Goal: Task Accomplishment & Management: Complete application form

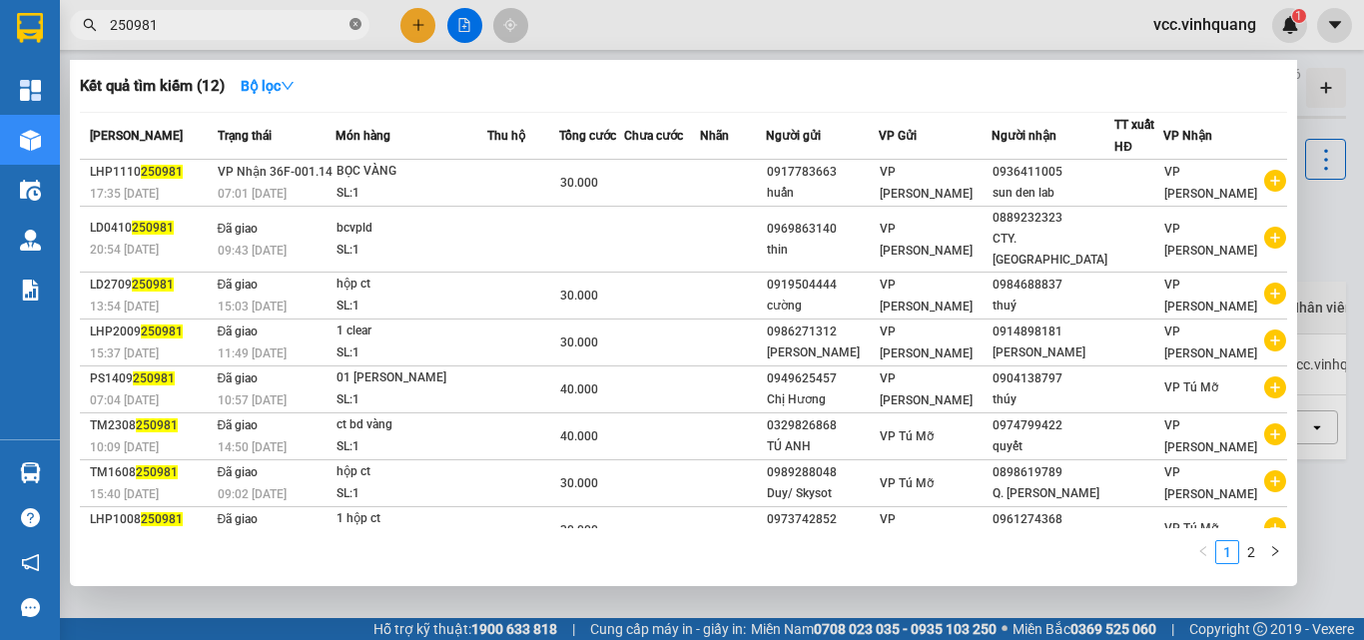
click at [357, 23] on icon "close-circle" at bounding box center [355, 24] width 12 height 12
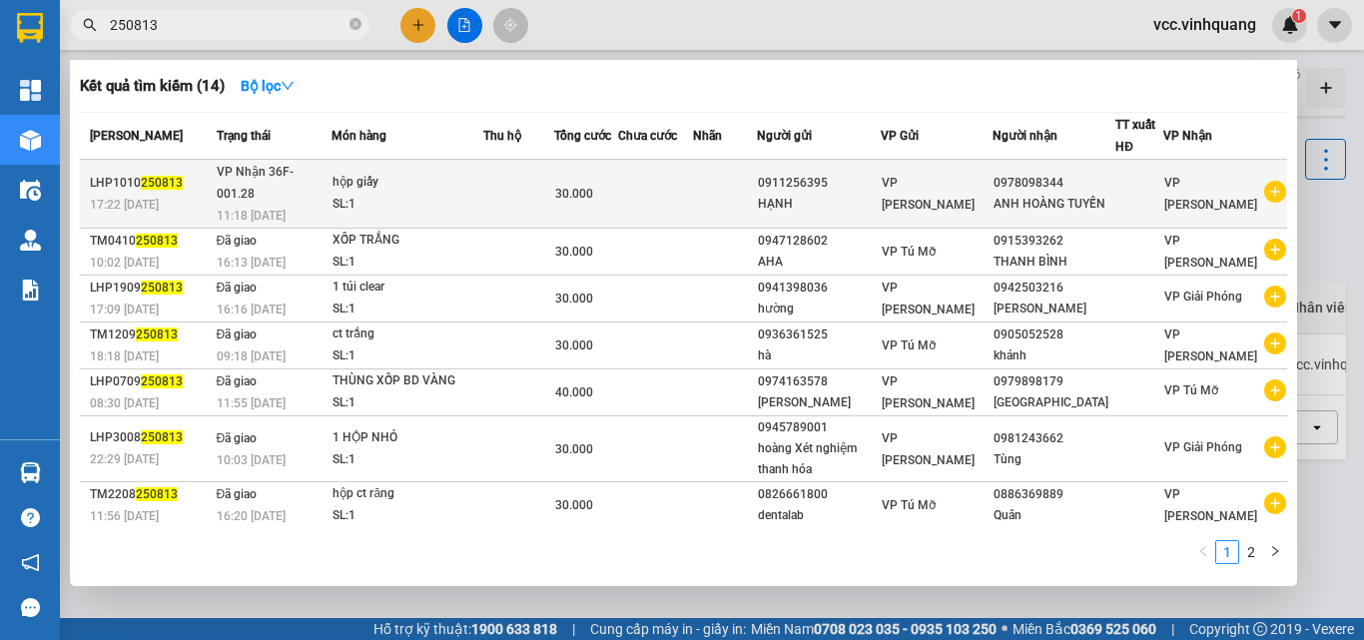
type input "250813"
click at [692, 178] on td at bounding box center [655, 194] width 74 height 69
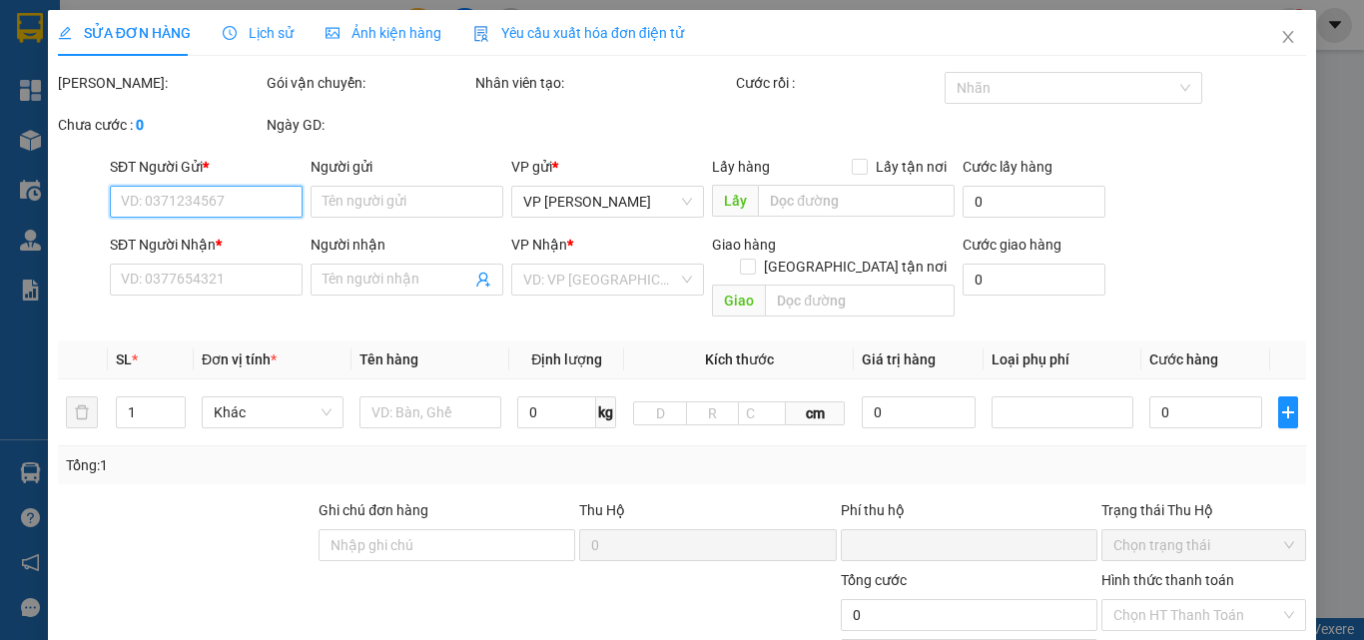
type input "0911256395"
type input "HẠNH"
type input "0978098344"
type input "ANH HOÀNG TUYẾN"
type input "0"
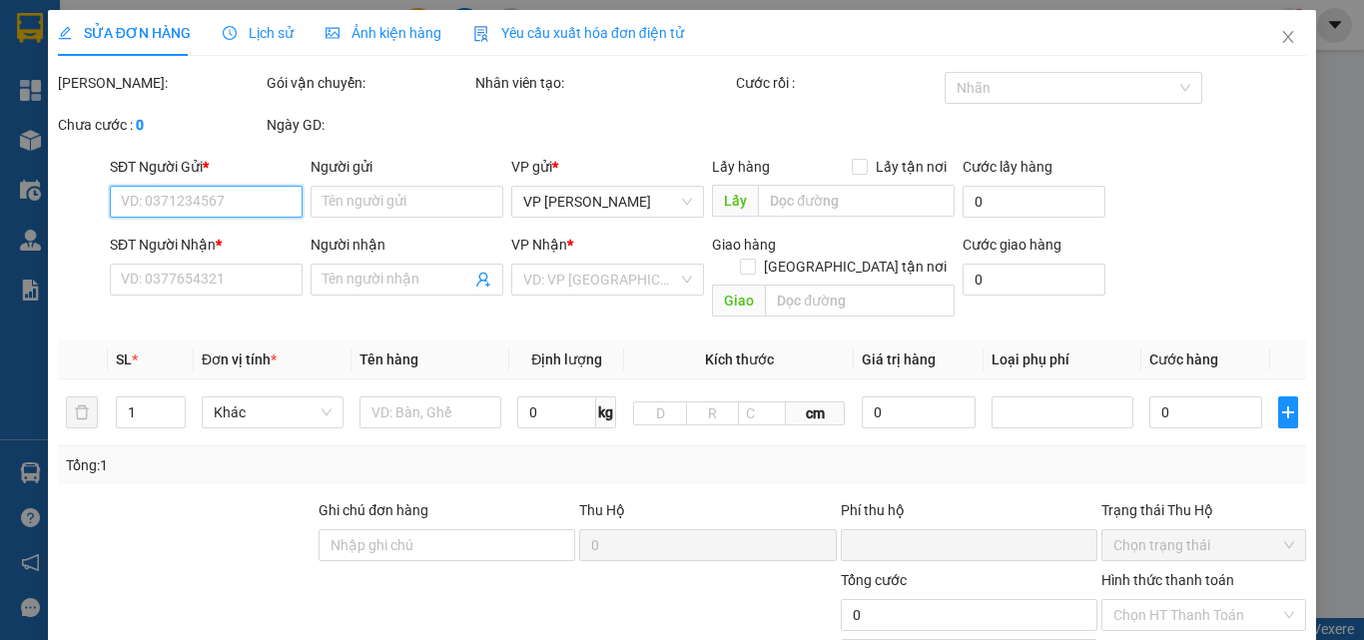
type input "30.000"
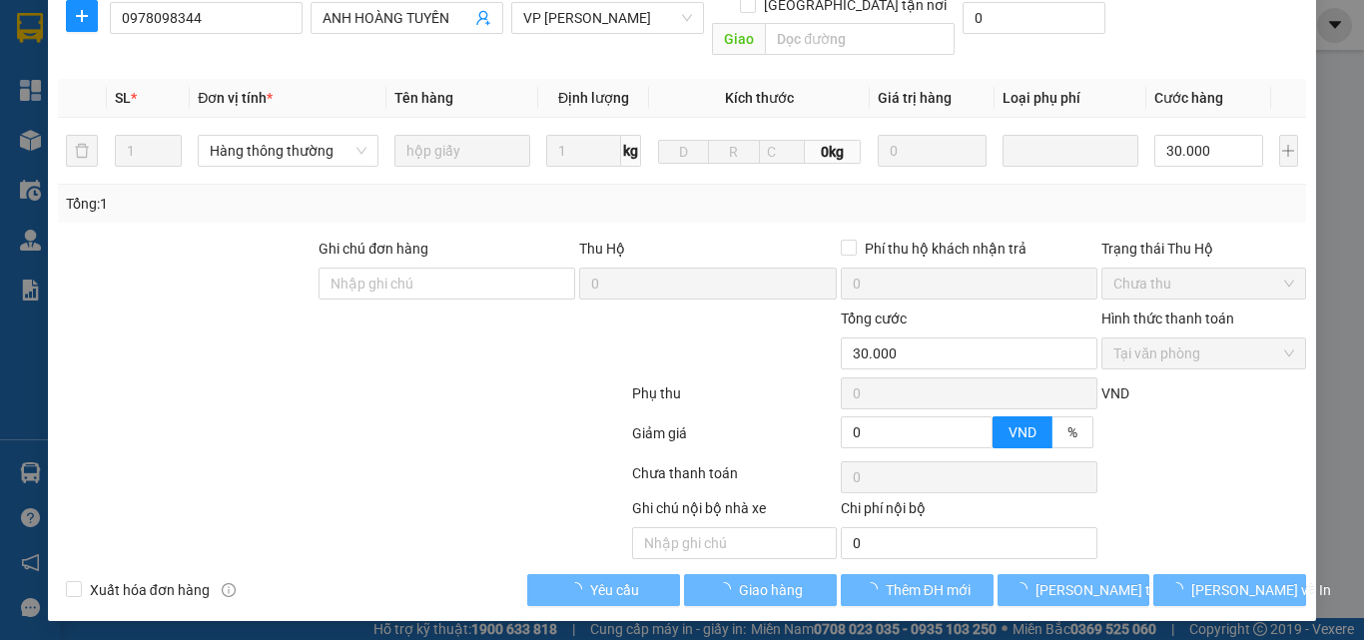
scroll to position [267, 0]
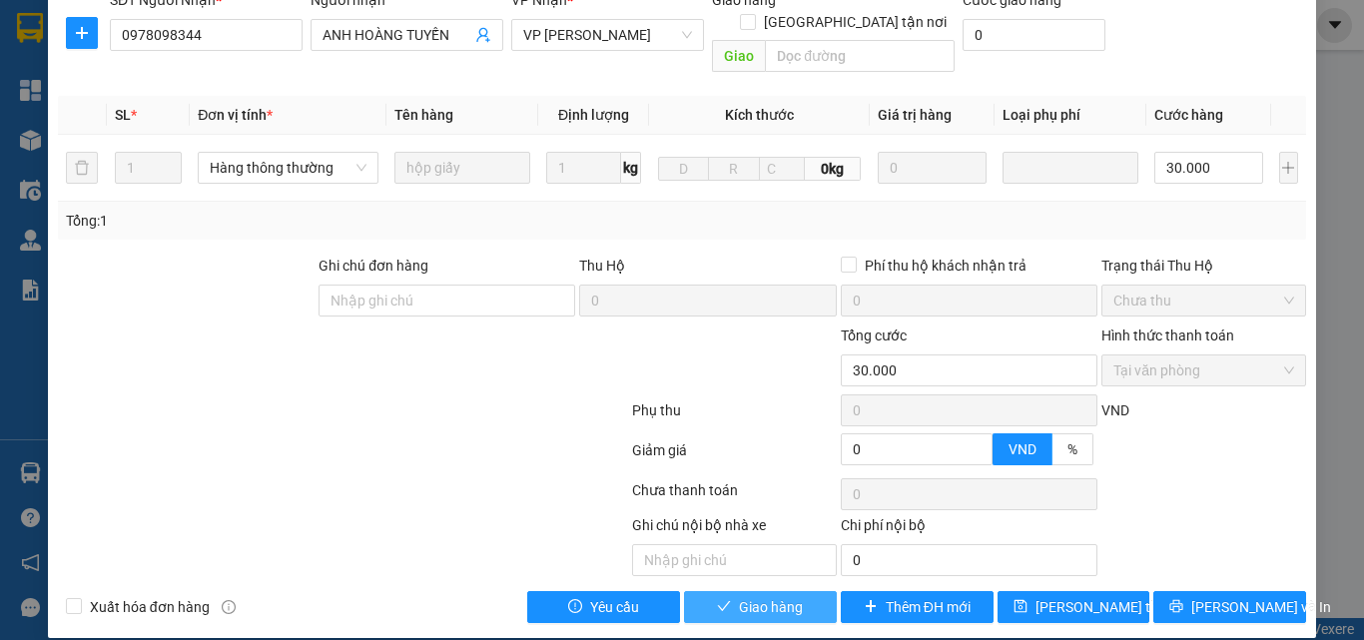
click at [761, 596] on span "Giao hàng" at bounding box center [771, 607] width 64 height 22
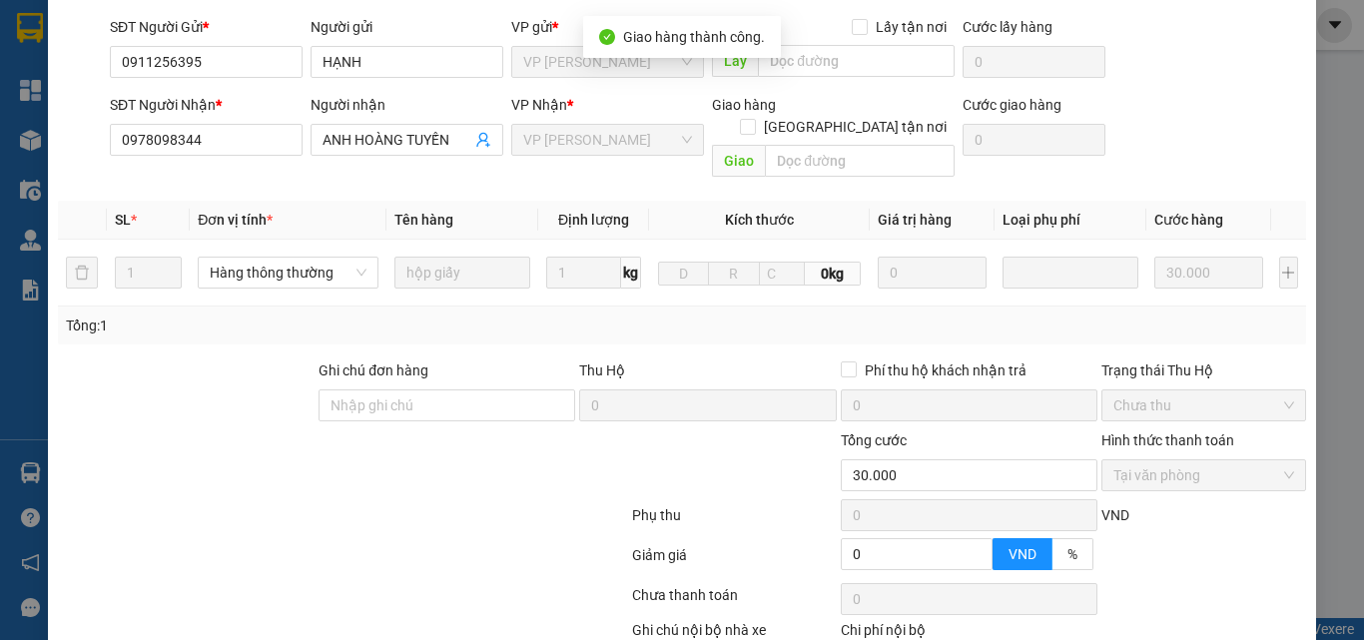
scroll to position [0, 0]
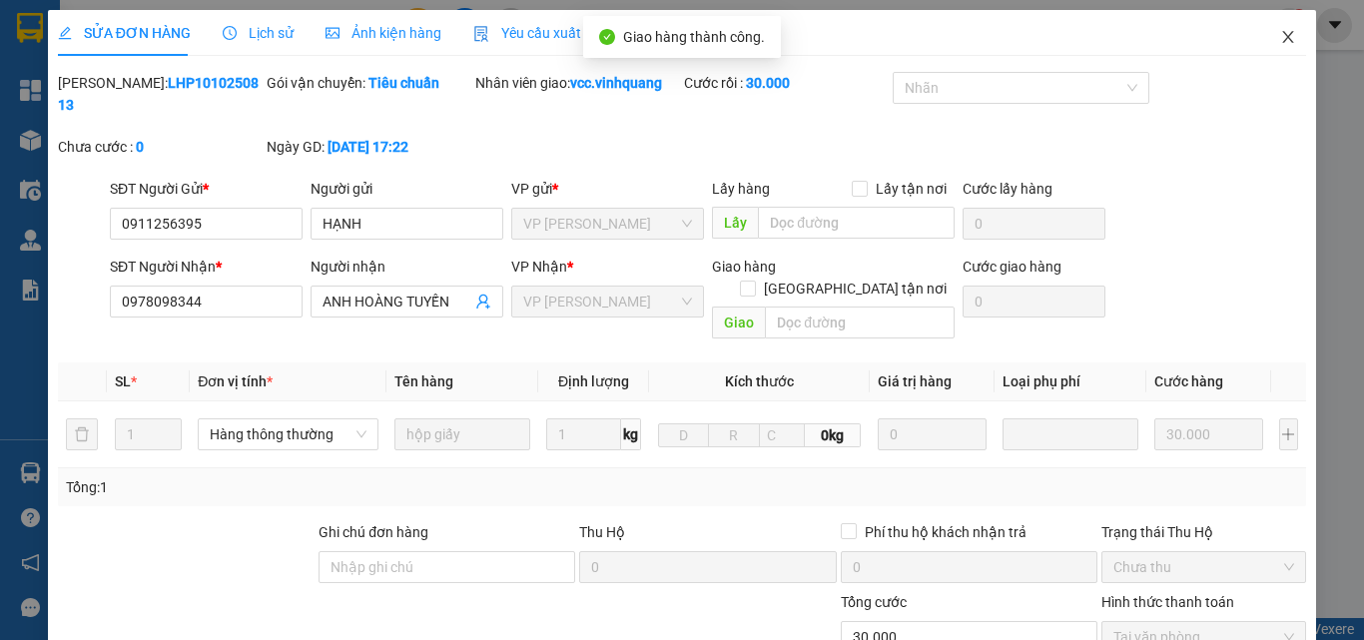
click at [1280, 35] on icon "close" at bounding box center [1288, 37] width 16 height 16
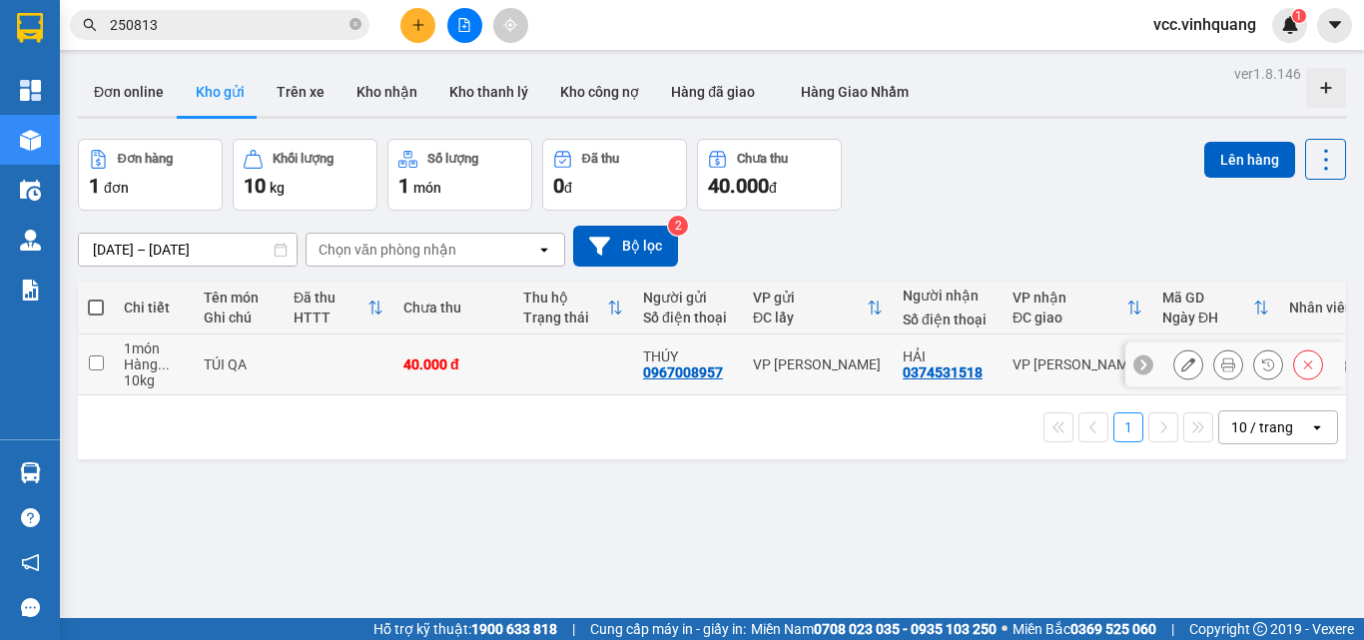
click at [96, 360] on input "checkbox" at bounding box center [96, 362] width 15 height 15
checkbox input "true"
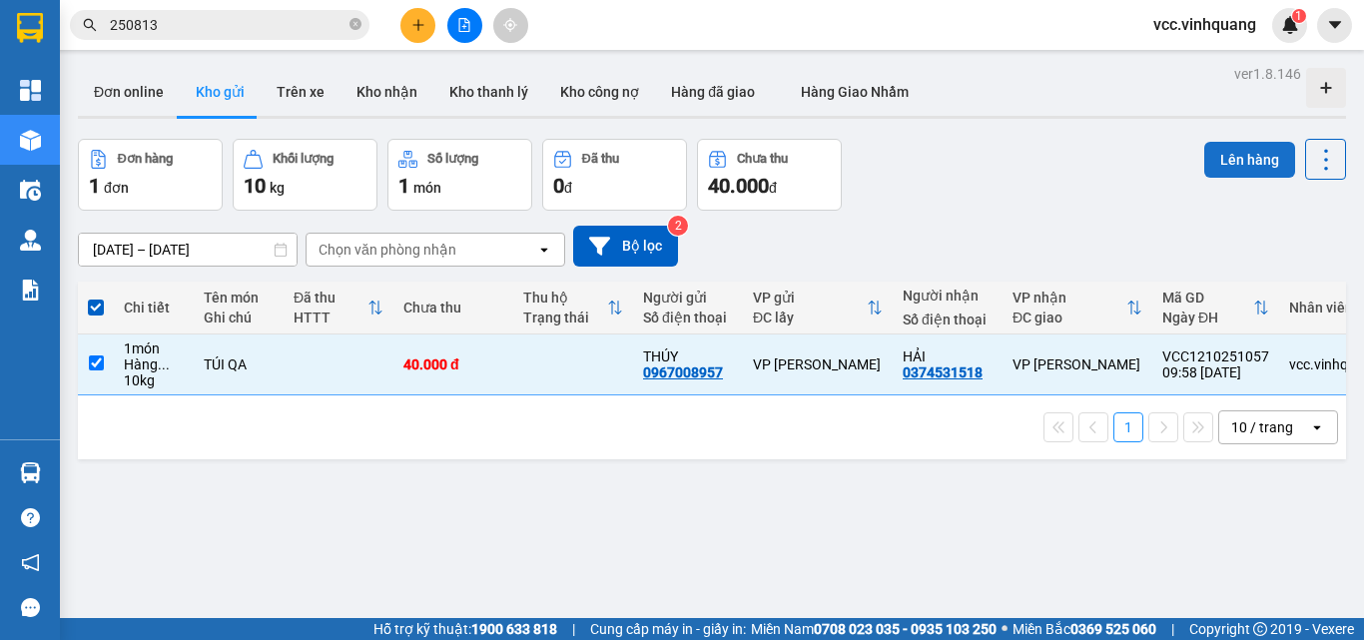
click at [1229, 154] on button "Lên hàng" at bounding box center [1249, 160] width 91 height 36
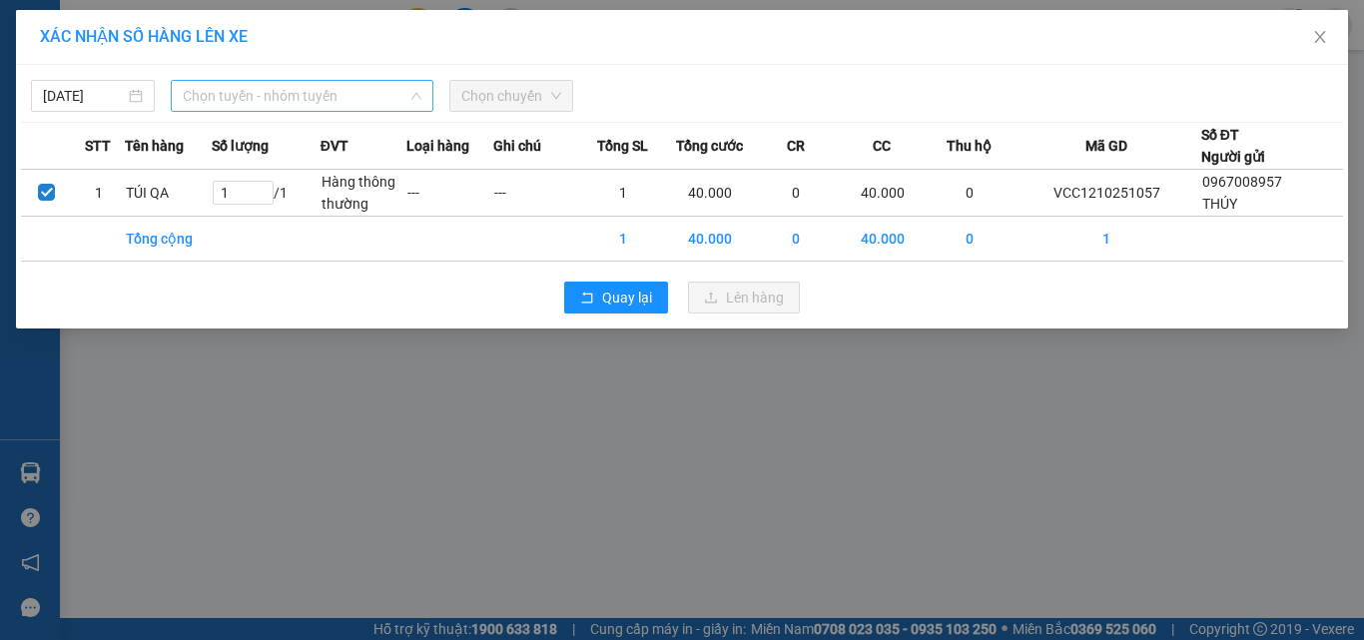
click at [339, 96] on span "Chọn tuyến - nhóm tuyến" at bounding box center [302, 96] width 239 height 30
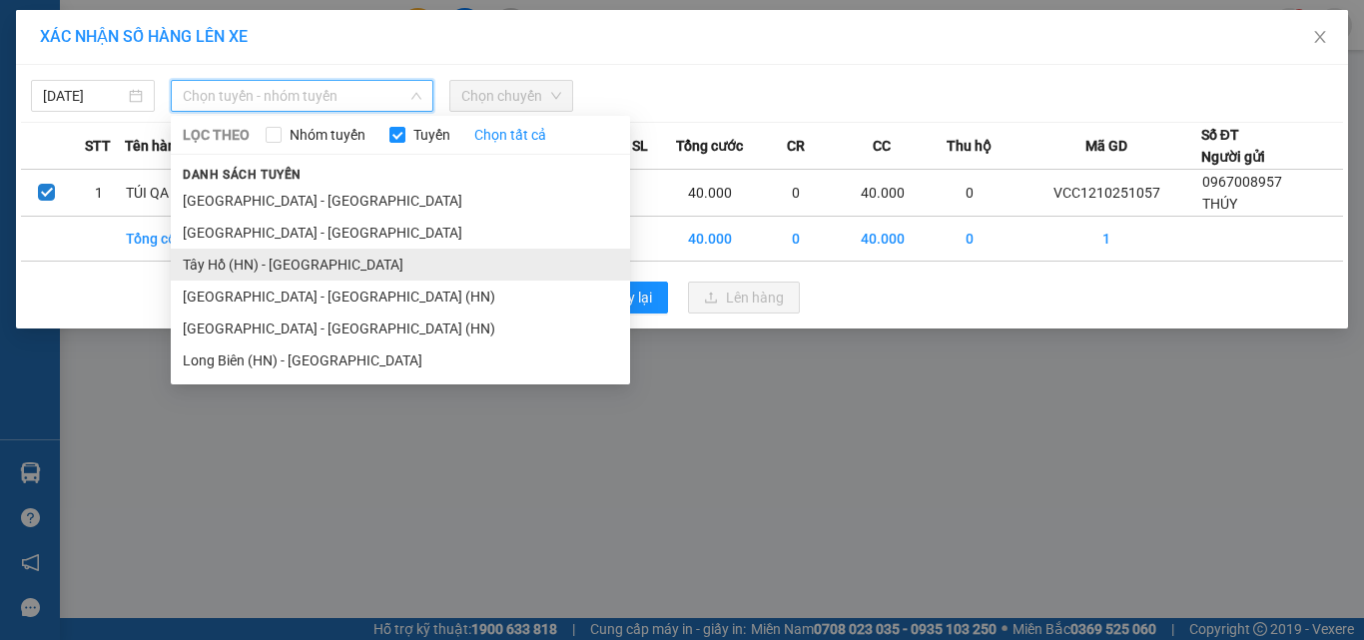
click at [287, 263] on li "Tây Hồ (HN) - [GEOGRAPHIC_DATA]" at bounding box center [400, 265] width 459 height 32
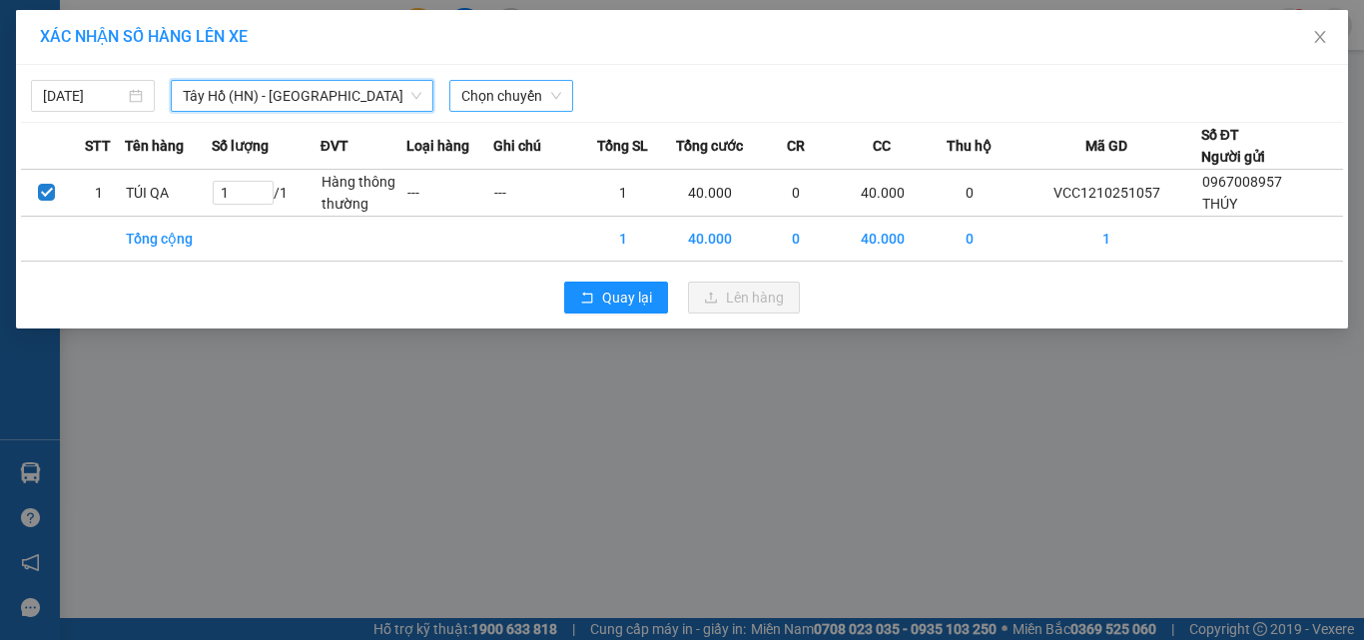
click at [495, 97] on span "Chọn chuyến" at bounding box center [511, 96] width 100 height 30
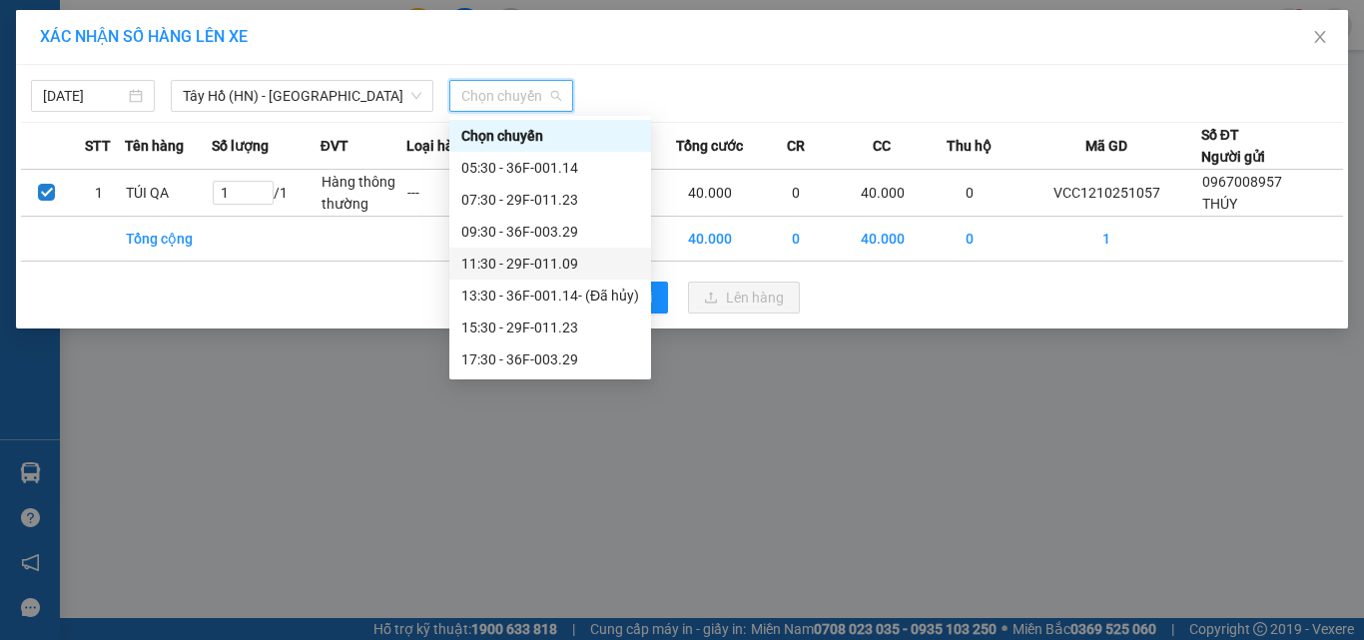
click at [582, 264] on div "11:30 - 29F-011.09" at bounding box center [550, 264] width 178 height 22
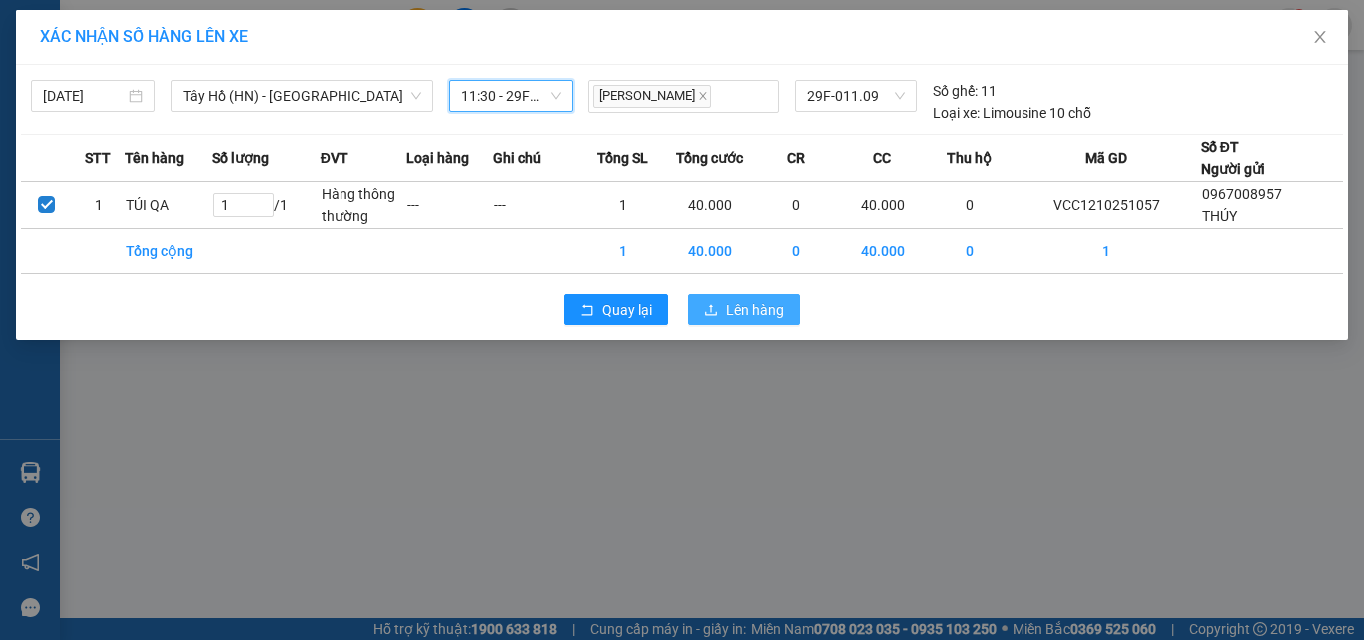
click at [745, 304] on span "Lên hàng" at bounding box center [755, 309] width 58 height 22
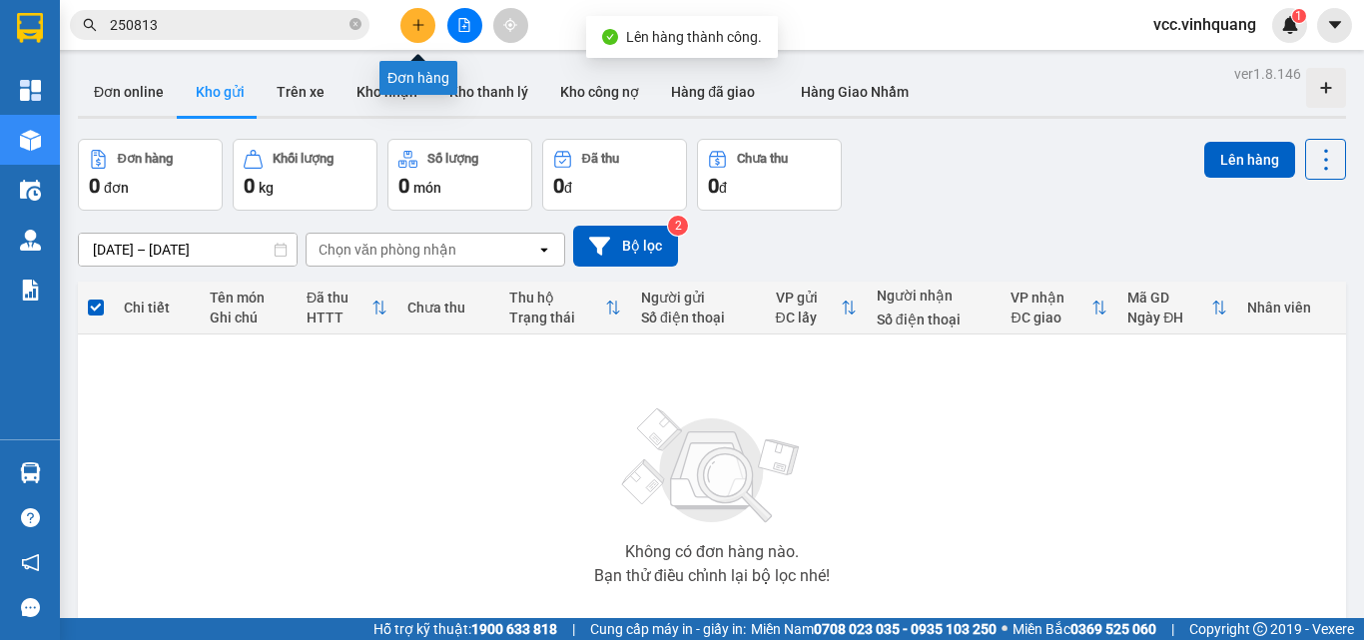
click at [418, 29] on icon "plus" at bounding box center [417, 24] width 1 height 11
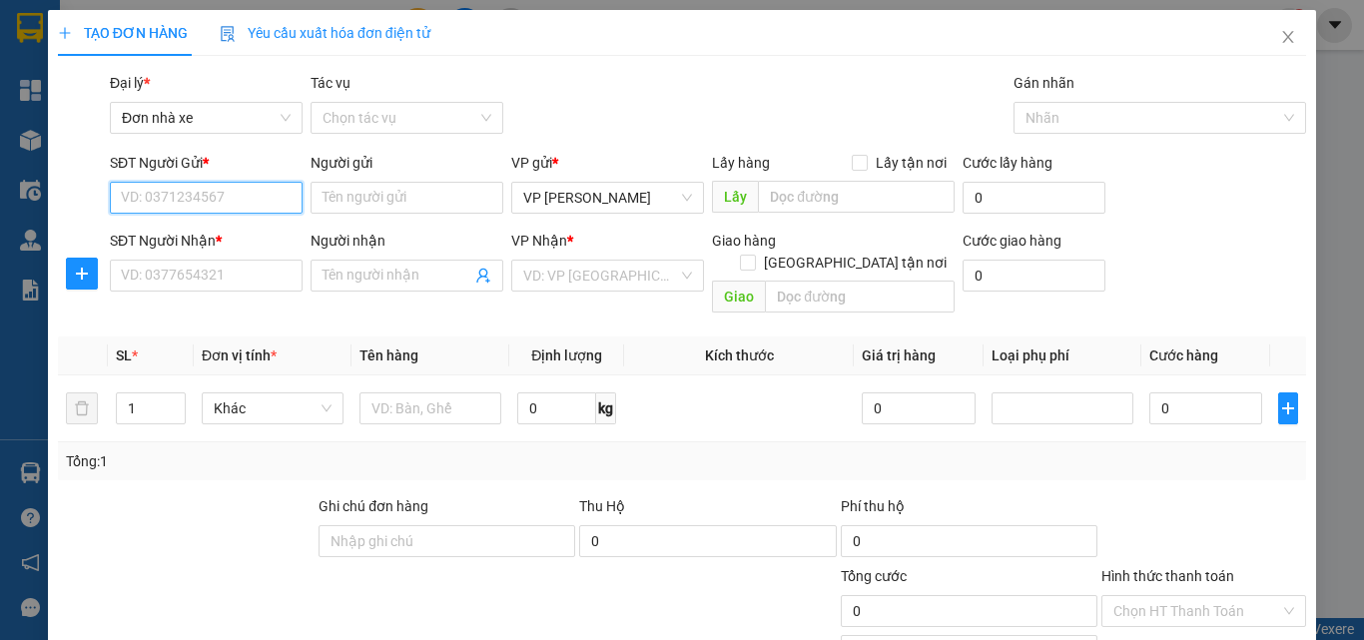
click at [213, 202] on input "SĐT Người Gửi *" at bounding box center [206, 198] width 193 height 32
type input "0367016006"
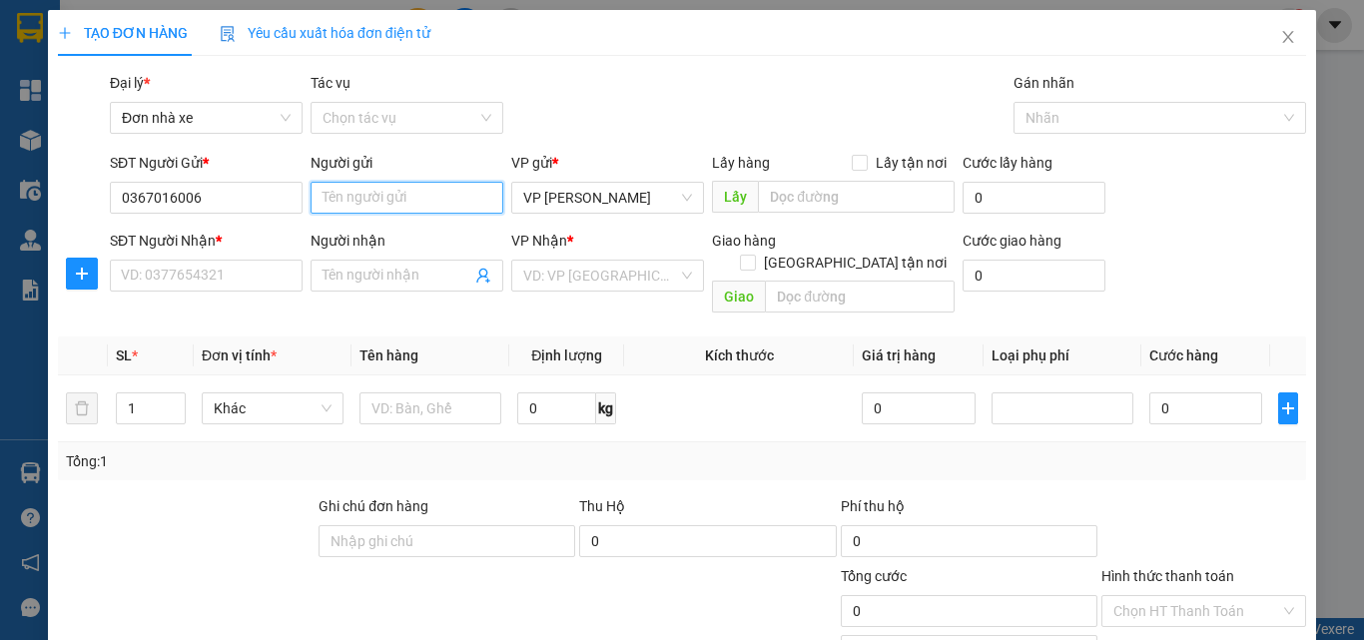
click at [354, 194] on input "Người gửi" at bounding box center [406, 198] width 193 height 32
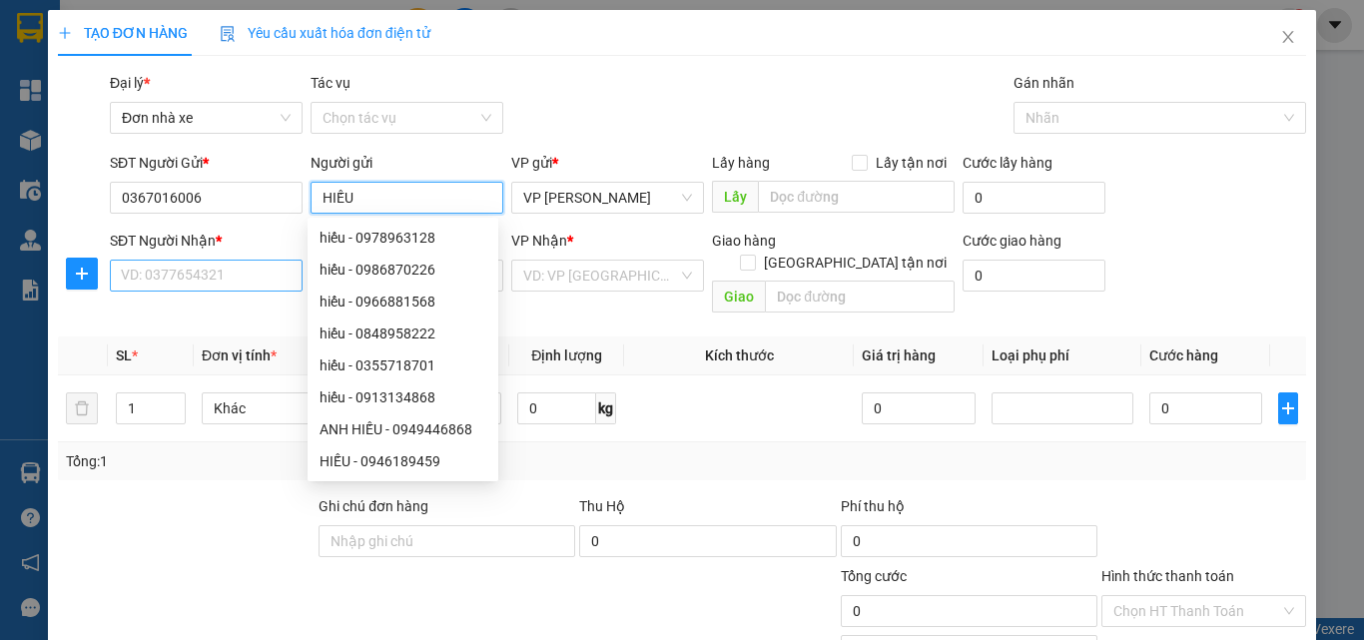
type input "HIẾU"
click at [203, 278] on input "SĐT Người Nhận *" at bounding box center [206, 276] width 193 height 32
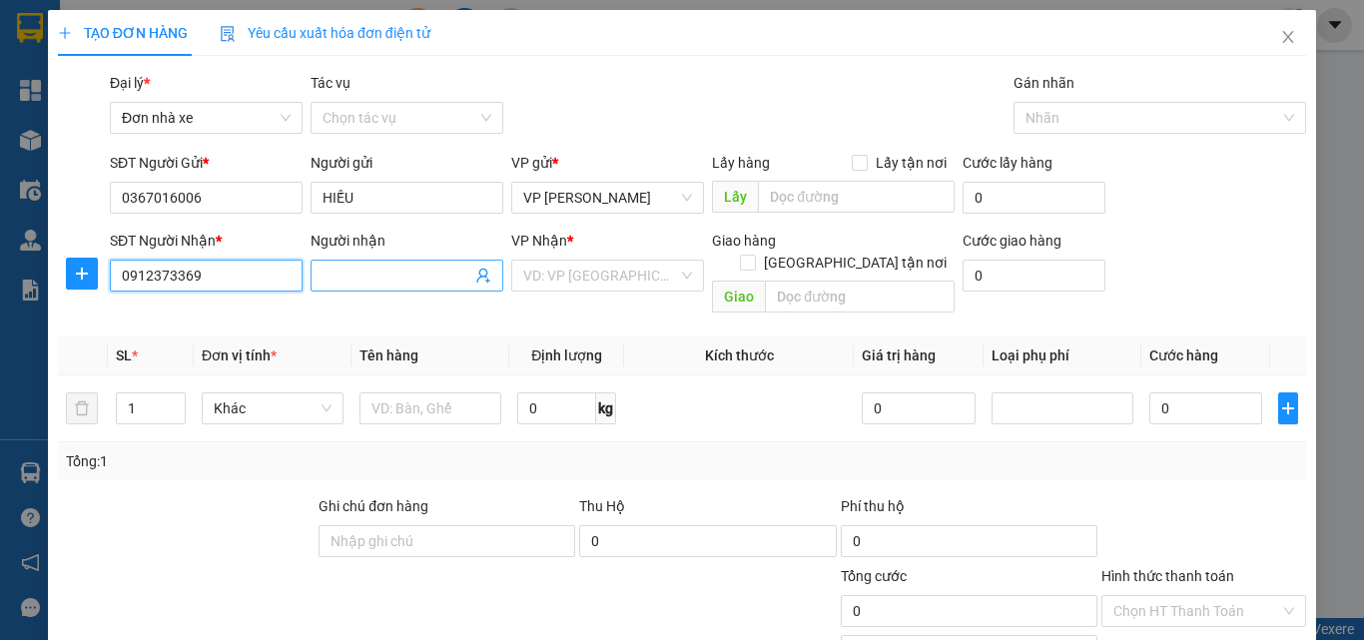
type input "0912373369"
click at [368, 273] on input "Người nhận" at bounding box center [396, 276] width 149 height 22
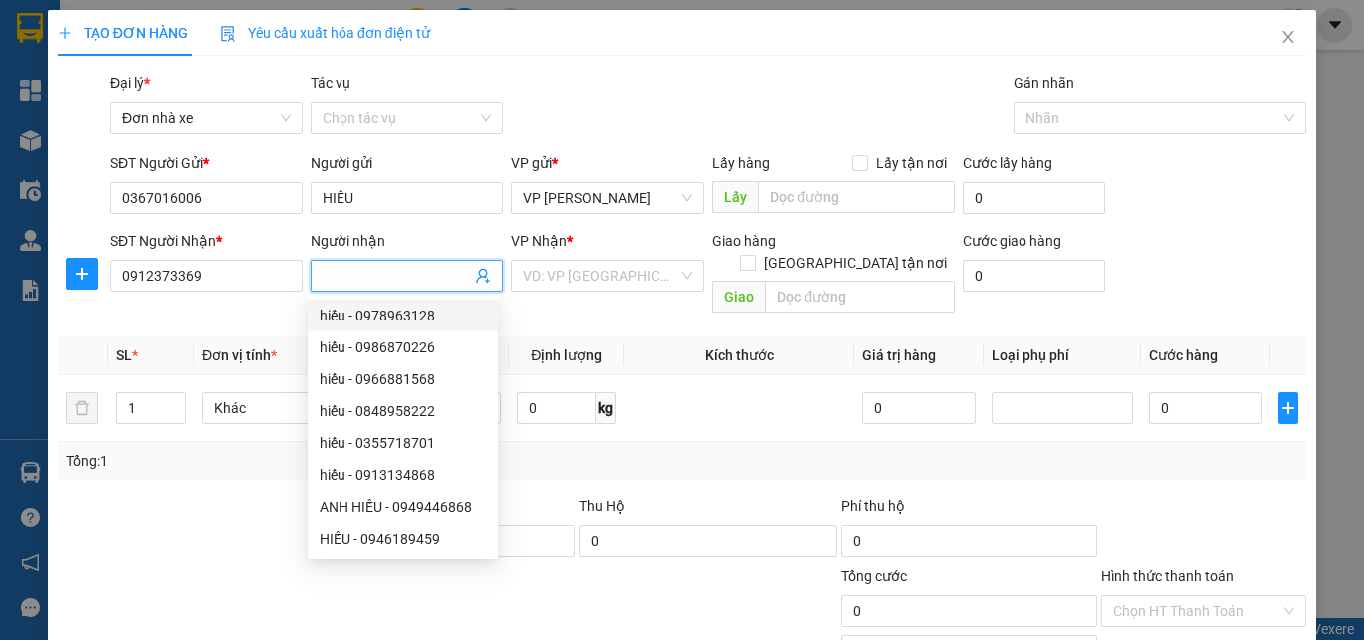
click at [360, 274] on input "Người nhận" at bounding box center [396, 276] width 149 height 22
type input "D"
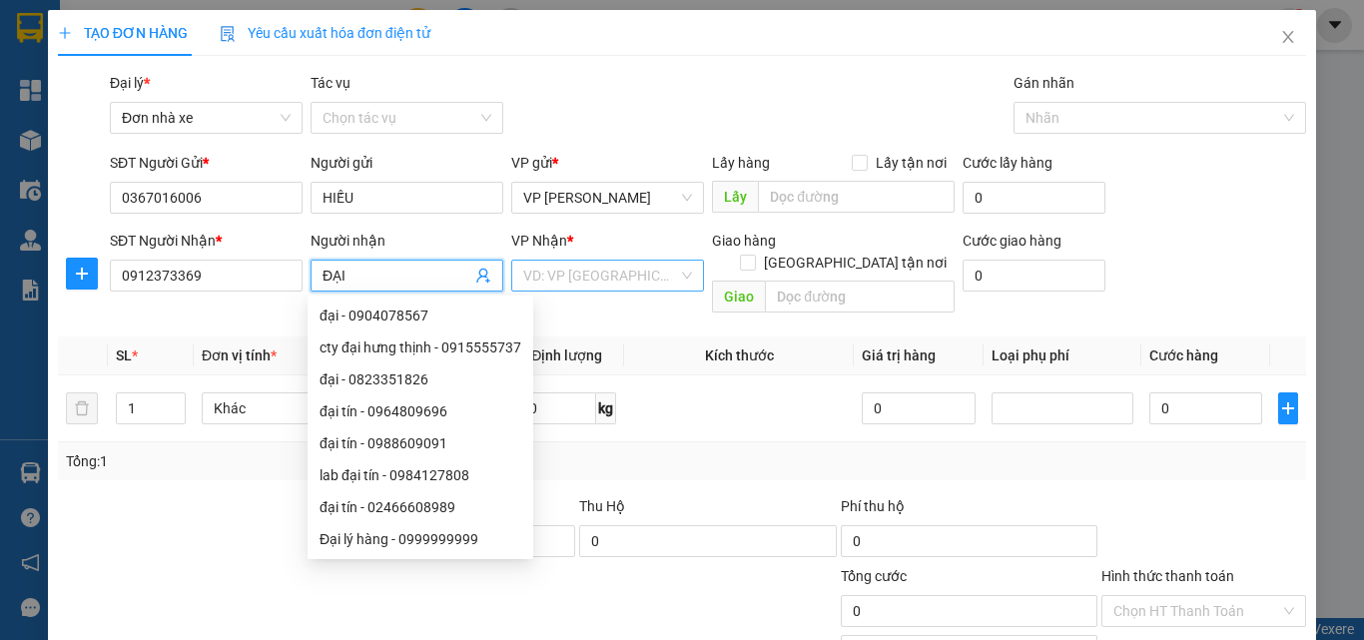
click at [558, 279] on input "search" at bounding box center [600, 276] width 155 height 30
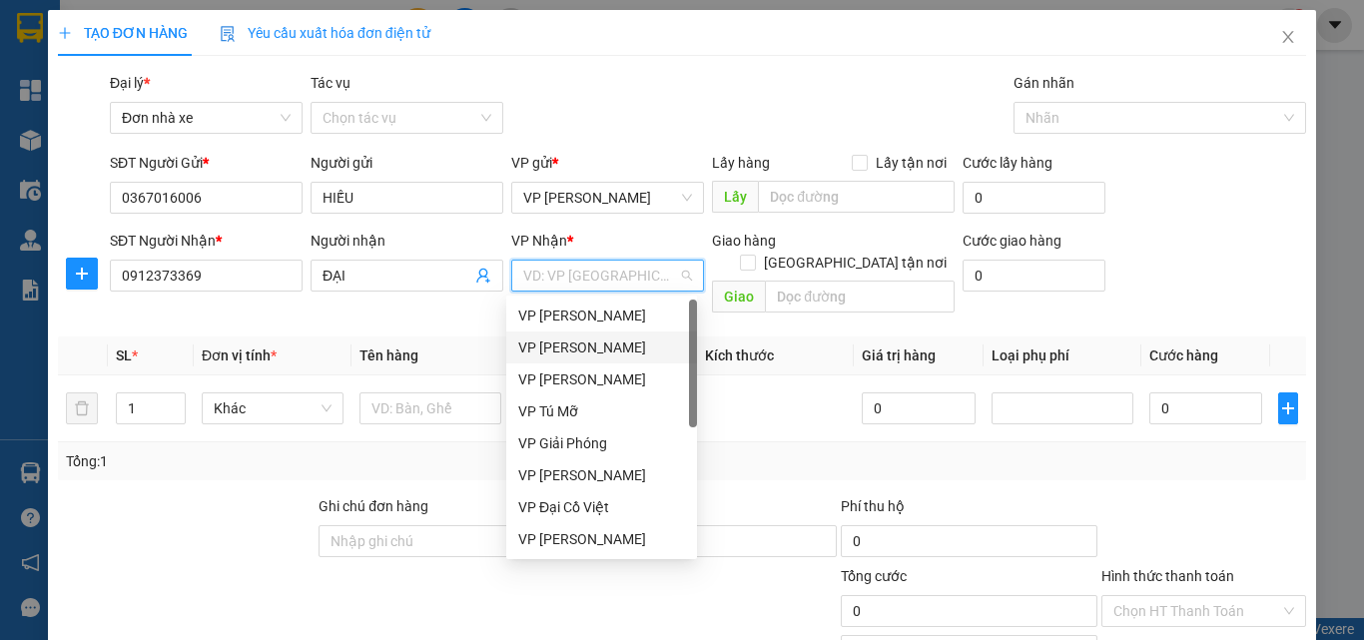
click at [572, 344] on div "VP [PERSON_NAME]" at bounding box center [601, 347] width 167 height 22
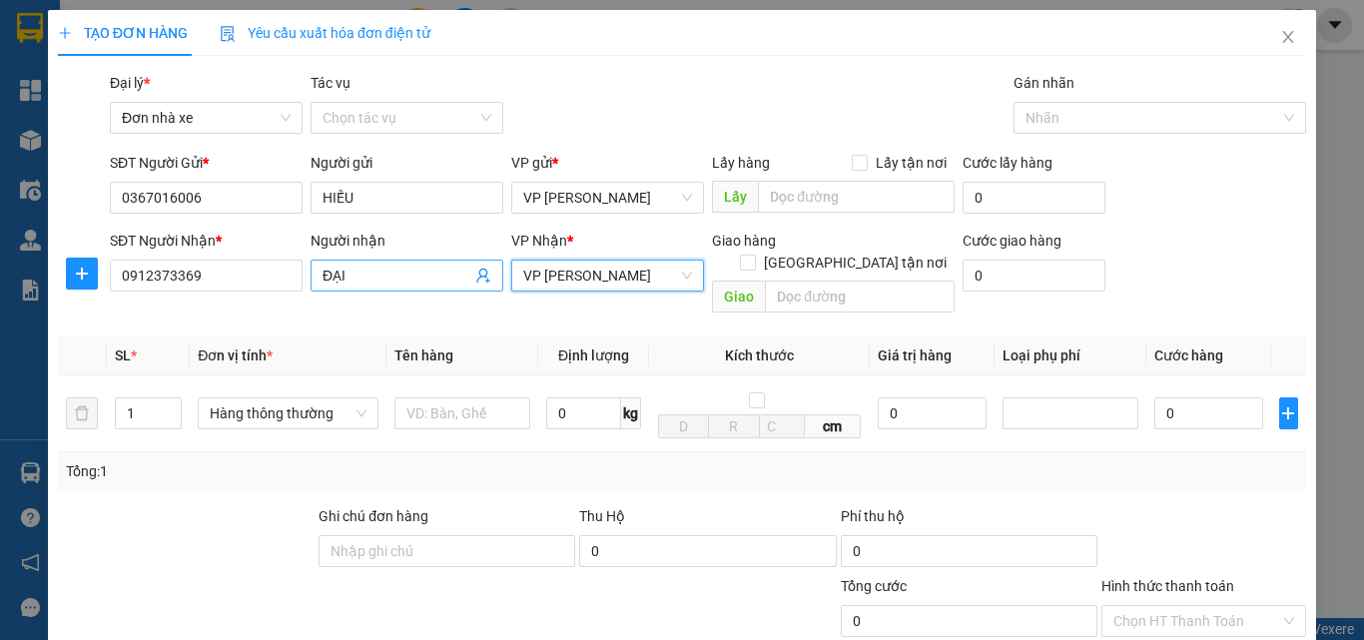
click at [376, 277] on input "ĐẠI" at bounding box center [396, 276] width 149 height 22
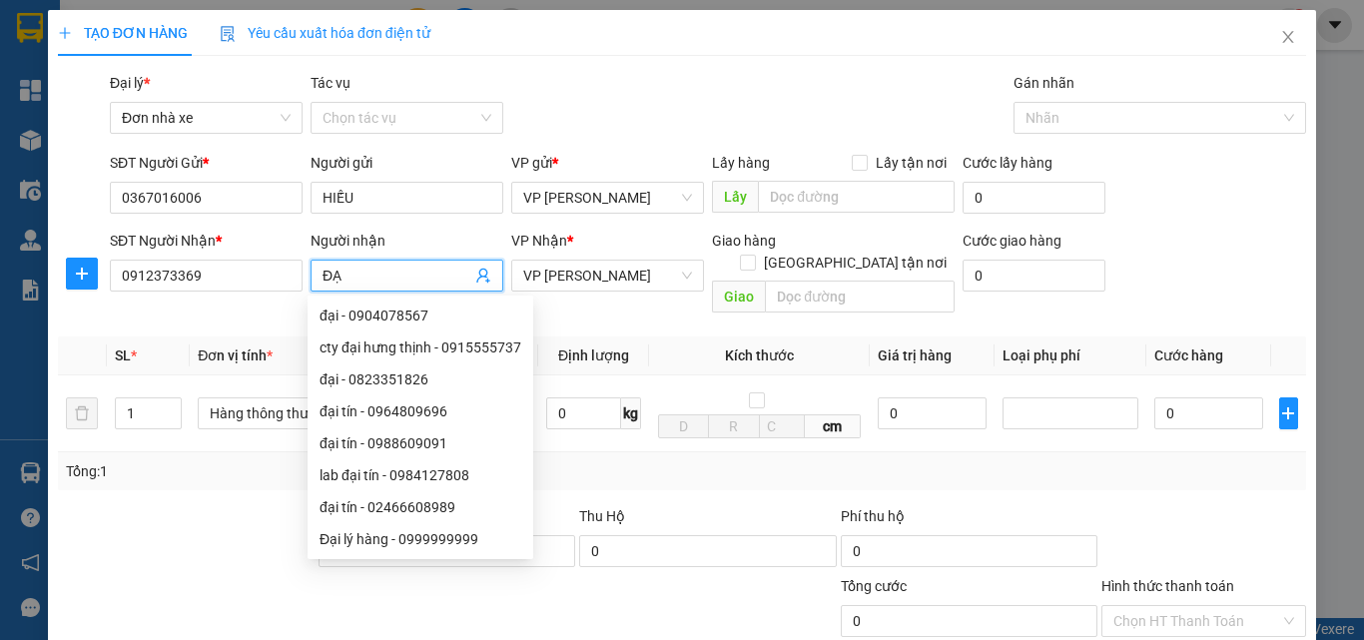
type input "Đ"
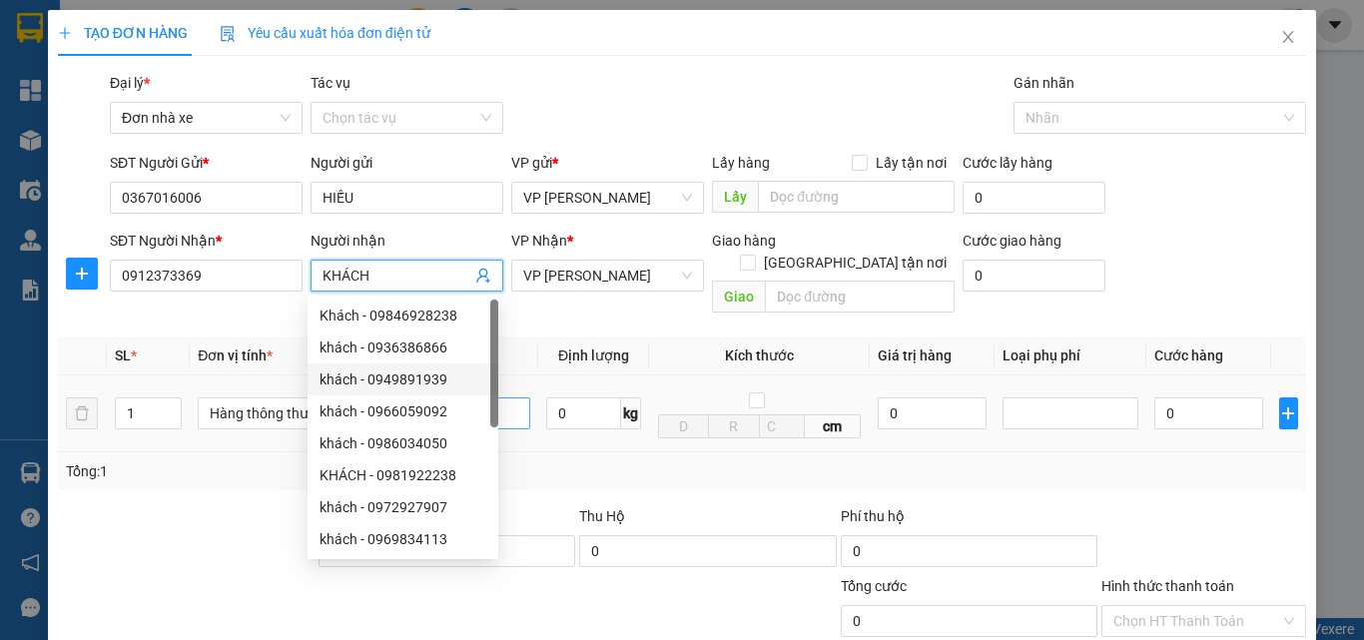
type input "KHÁCH"
click at [506, 397] on input "text" at bounding box center [462, 413] width 136 height 32
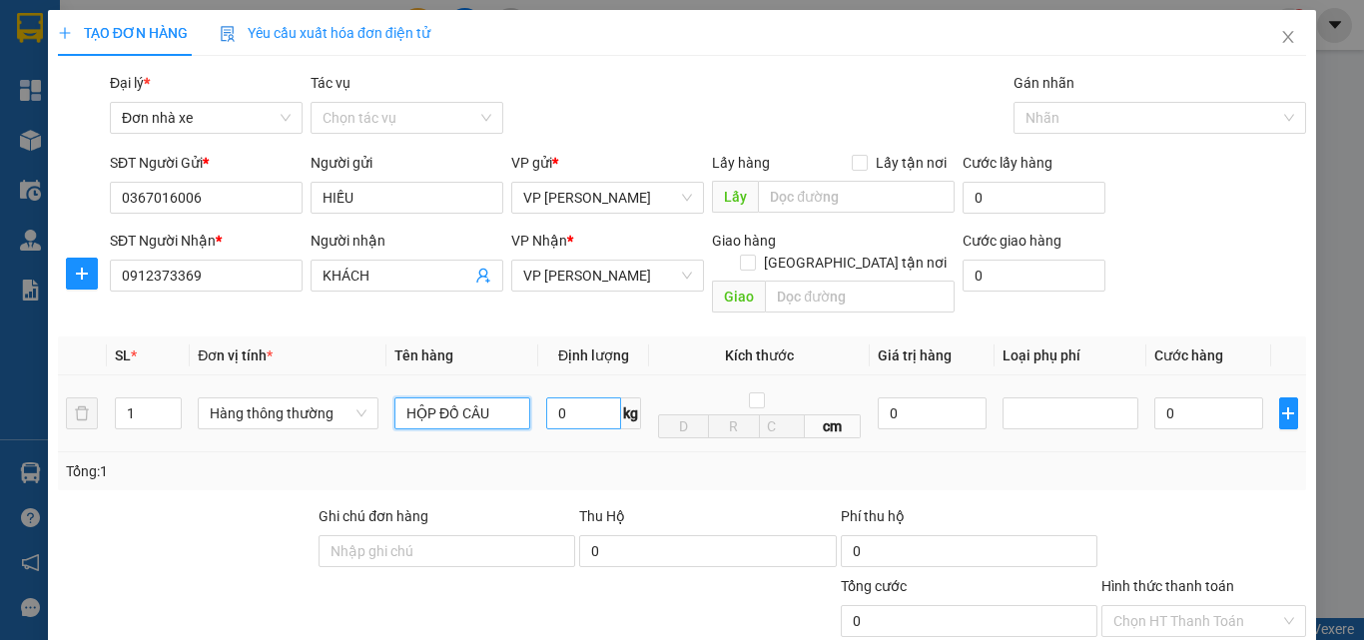
type input "HỘP ĐỒ CÂU"
click at [573, 397] on input "0" at bounding box center [583, 413] width 75 height 32
type input "1"
type input "30.000"
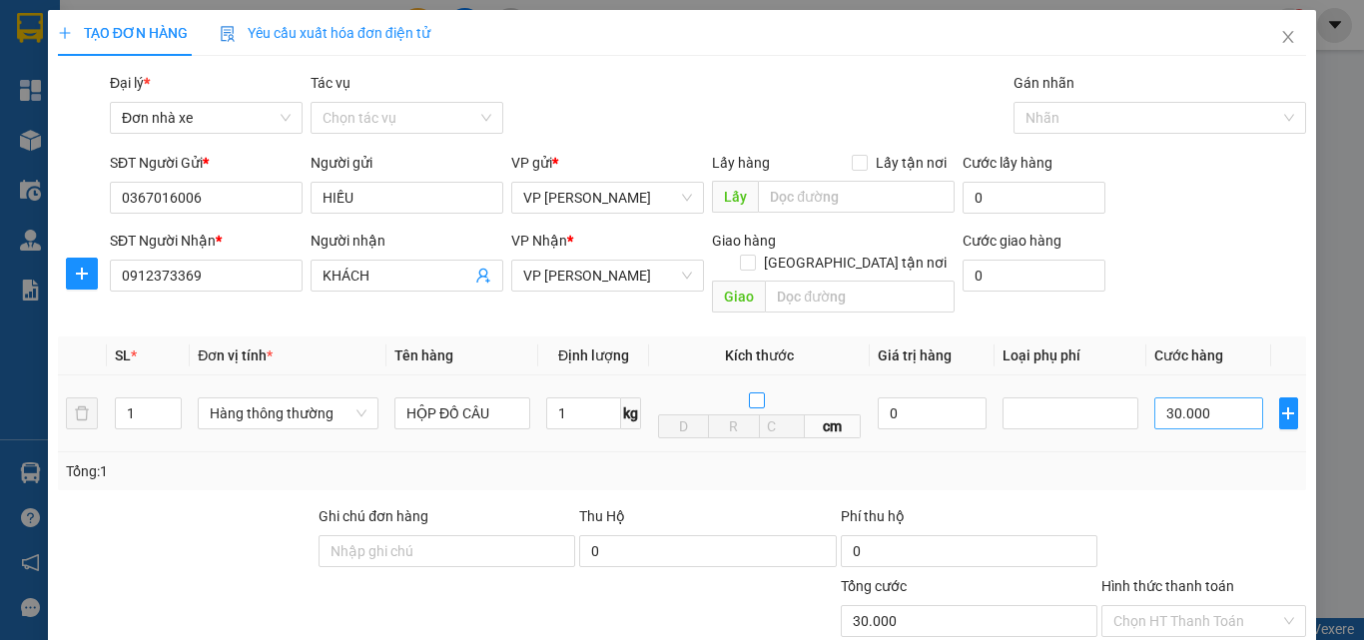
type input "30.000"
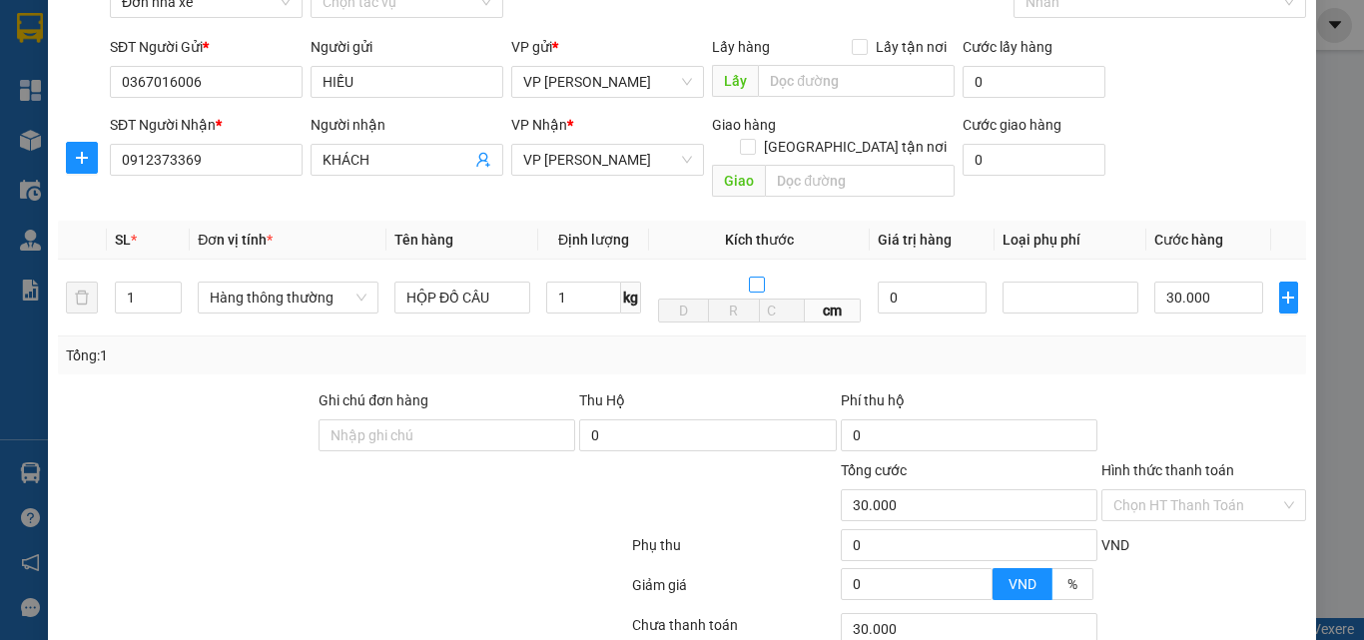
scroll to position [252, 0]
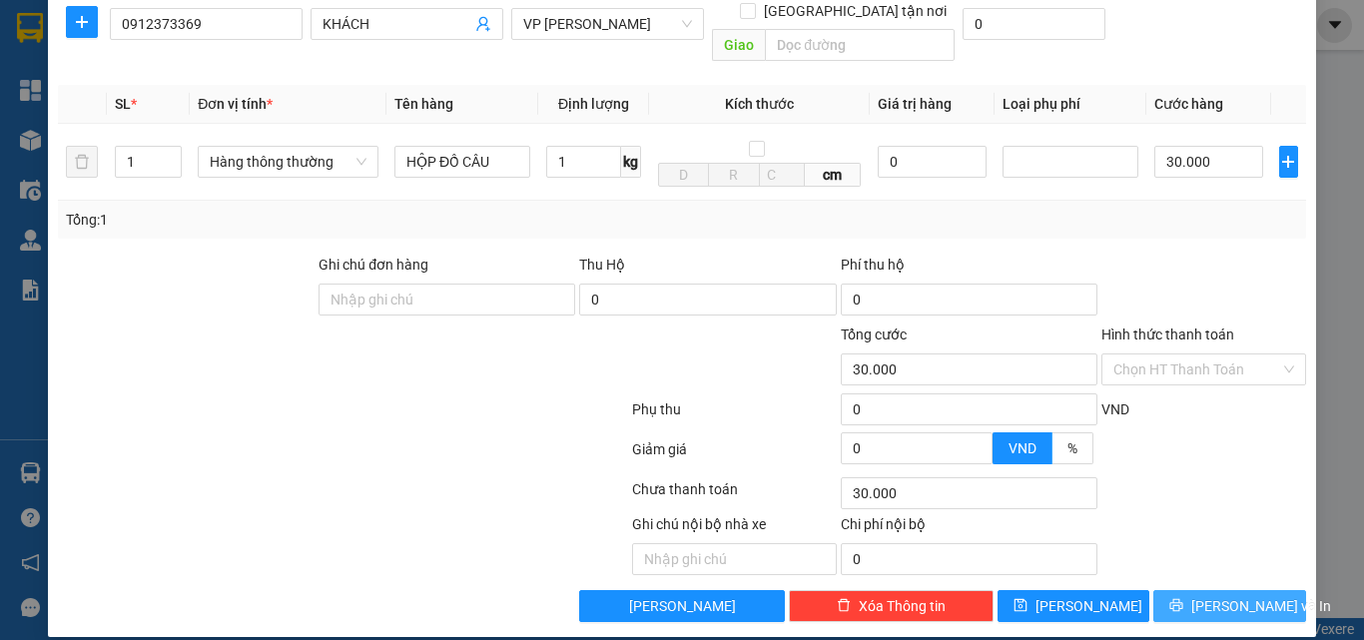
click at [1225, 595] on span "[PERSON_NAME] và In" at bounding box center [1261, 606] width 140 height 22
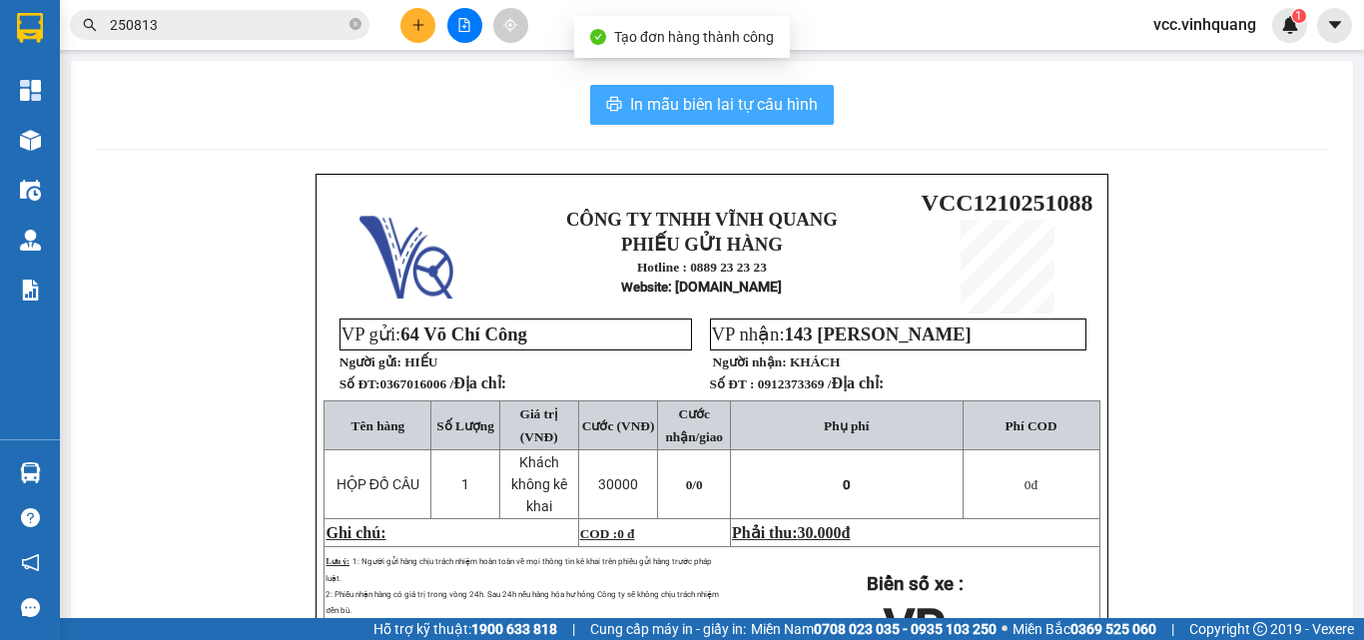
click at [669, 95] on span "In mẫu biên lai tự cấu hình" at bounding box center [724, 104] width 188 height 25
